Goal: Task Accomplishment & Management: Complete application form

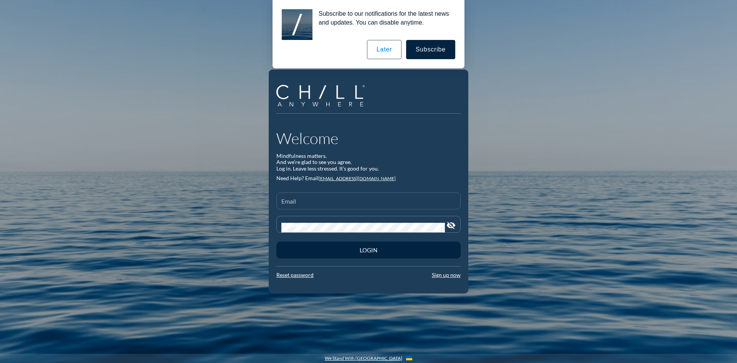
click at [321, 202] on input "Email" at bounding box center [368, 204] width 174 height 10
type input "[EMAIL_ADDRESS][DOMAIN_NAME]"
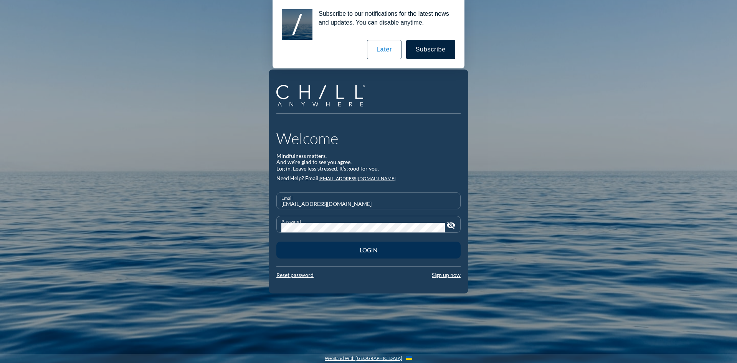
click at [342, 252] on div "Login" at bounding box center [368, 249] width 157 height 7
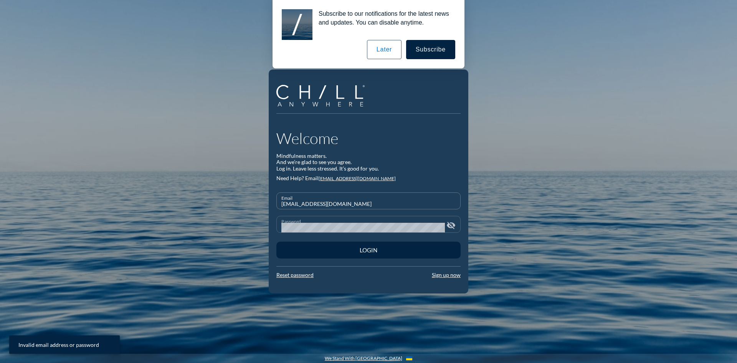
click at [447, 225] on icon "visibility_off" at bounding box center [450, 225] width 9 height 9
click at [447, 225] on icon "visibility" at bounding box center [450, 225] width 9 height 9
click at [452, 276] on link "Sign up now" at bounding box center [446, 274] width 29 height 7
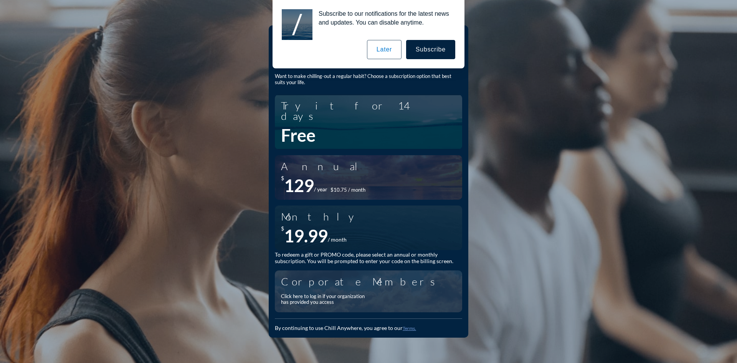
click at [383, 49] on button "Later" at bounding box center [384, 49] width 35 height 19
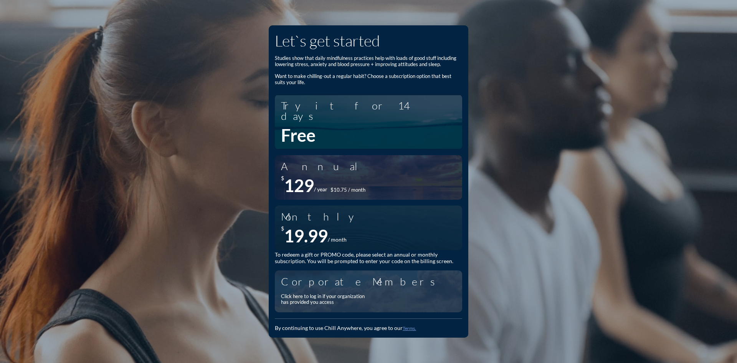
click at [319, 294] on div "Click here to log in if your organization has provided you access" at bounding box center [325, 299] width 88 height 12
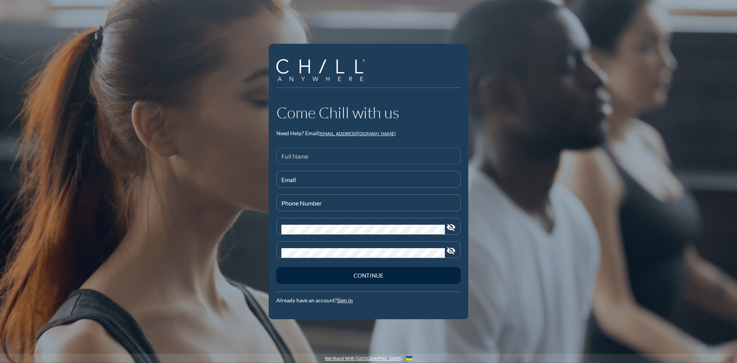
click at [302, 157] on input "Full Name" at bounding box center [368, 159] width 174 height 10
type input "[PERSON_NAME]"
type input "[EMAIL_ADDRESS][DOMAIN_NAME]"
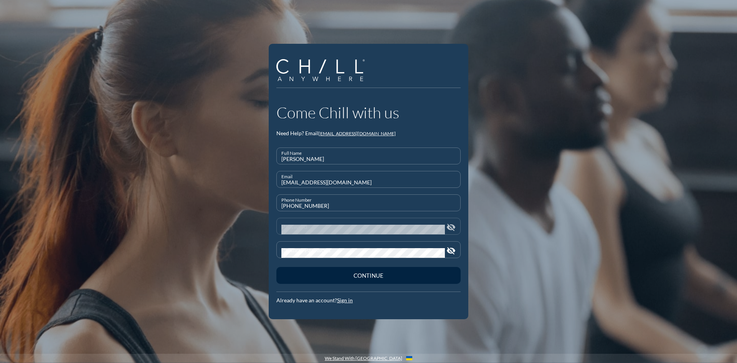
type input "[PHONE_NUMBER]"
click at [296, 223] on div "Password" at bounding box center [362, 226] width 163 height 16
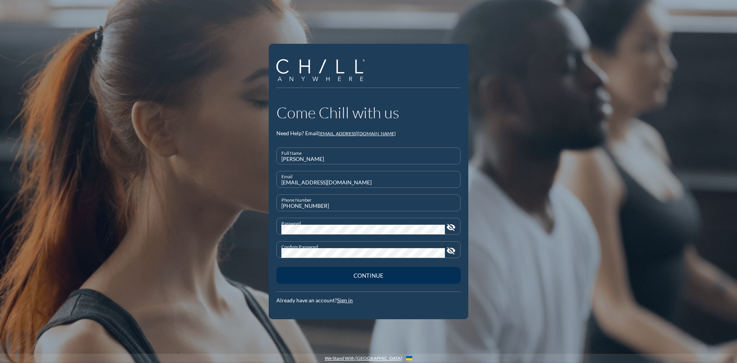
click at [327, 276] on div "Continue" at bounding box center [368, 275] width 157 height 7
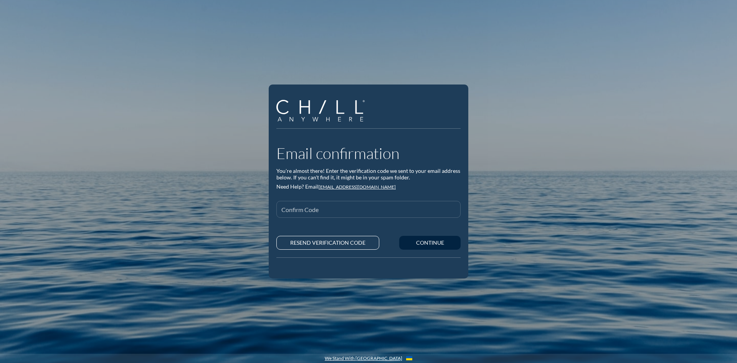
click at [297, 208] on input "Confirm Code" at bounding box center [368, 213] width 174 height 10
type input "6693"
click at [419, 242] on div "Continue" at bounding box center [430, 242] width 35 height 7
